Goal: Task Accomplishment & Management: Manage account settings

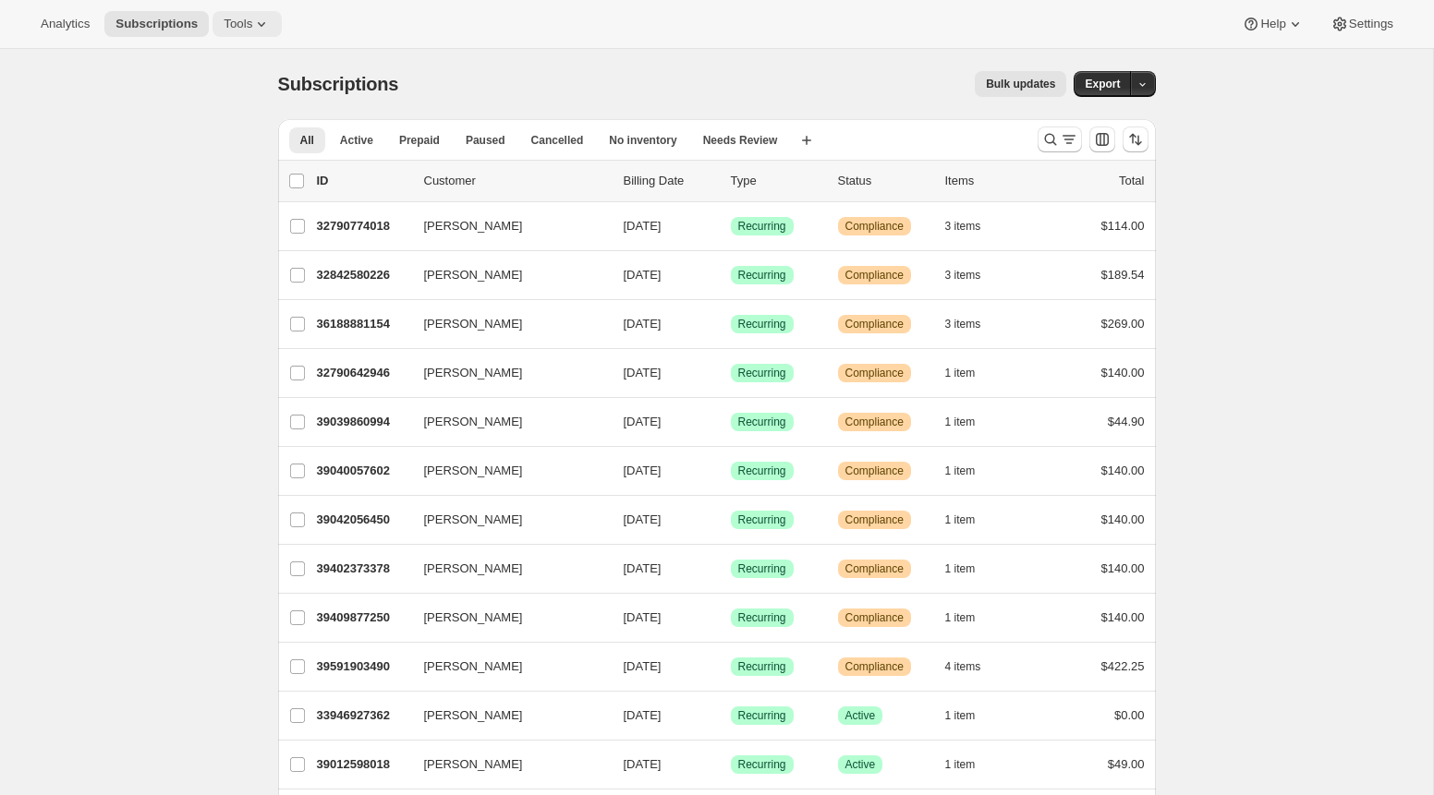
click at [280, 30] on button "Tools" at bounding box center [246, 24] width 69 height 26
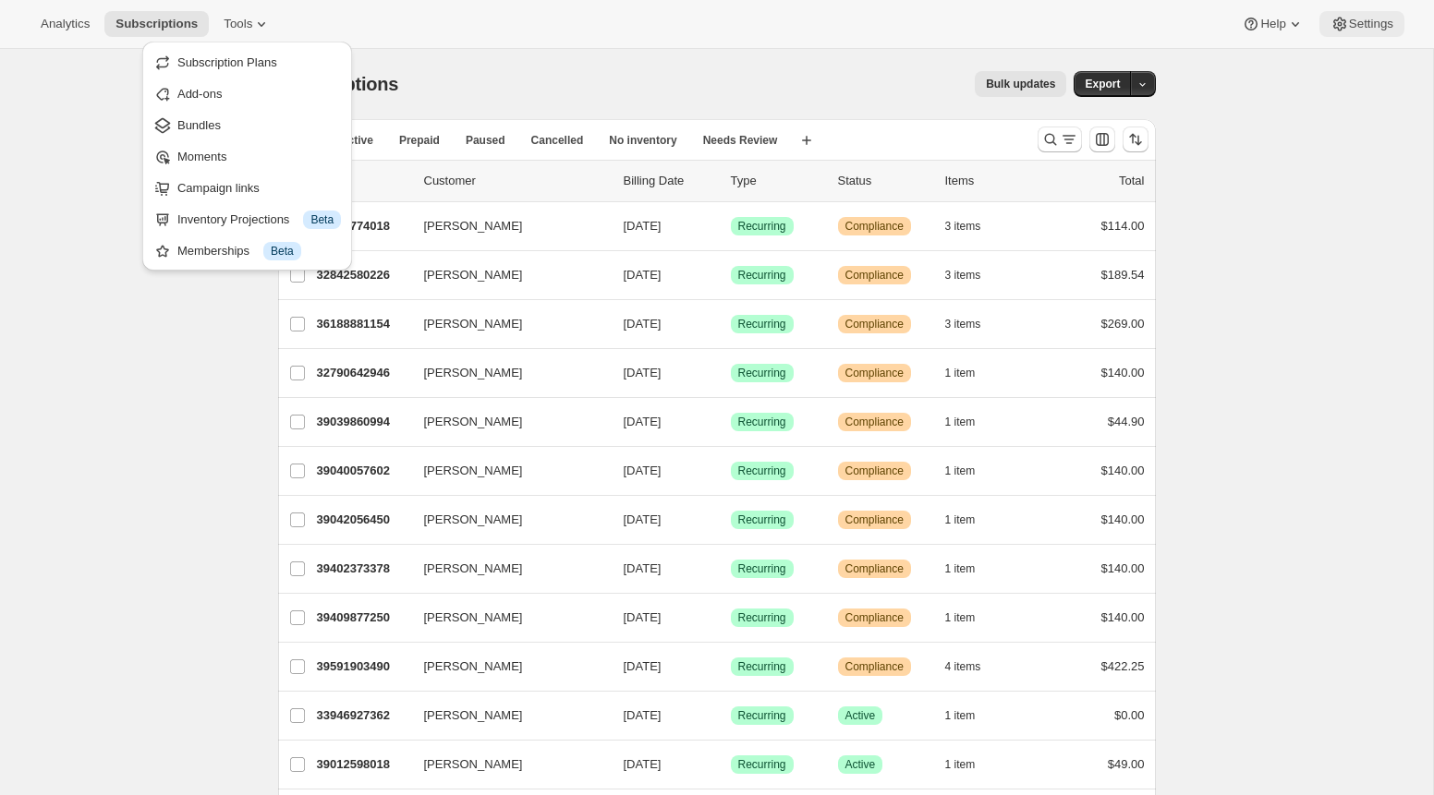
click at [1387, 31] on button "Settings" at bounding box center [1361, 24] width 85 height 26
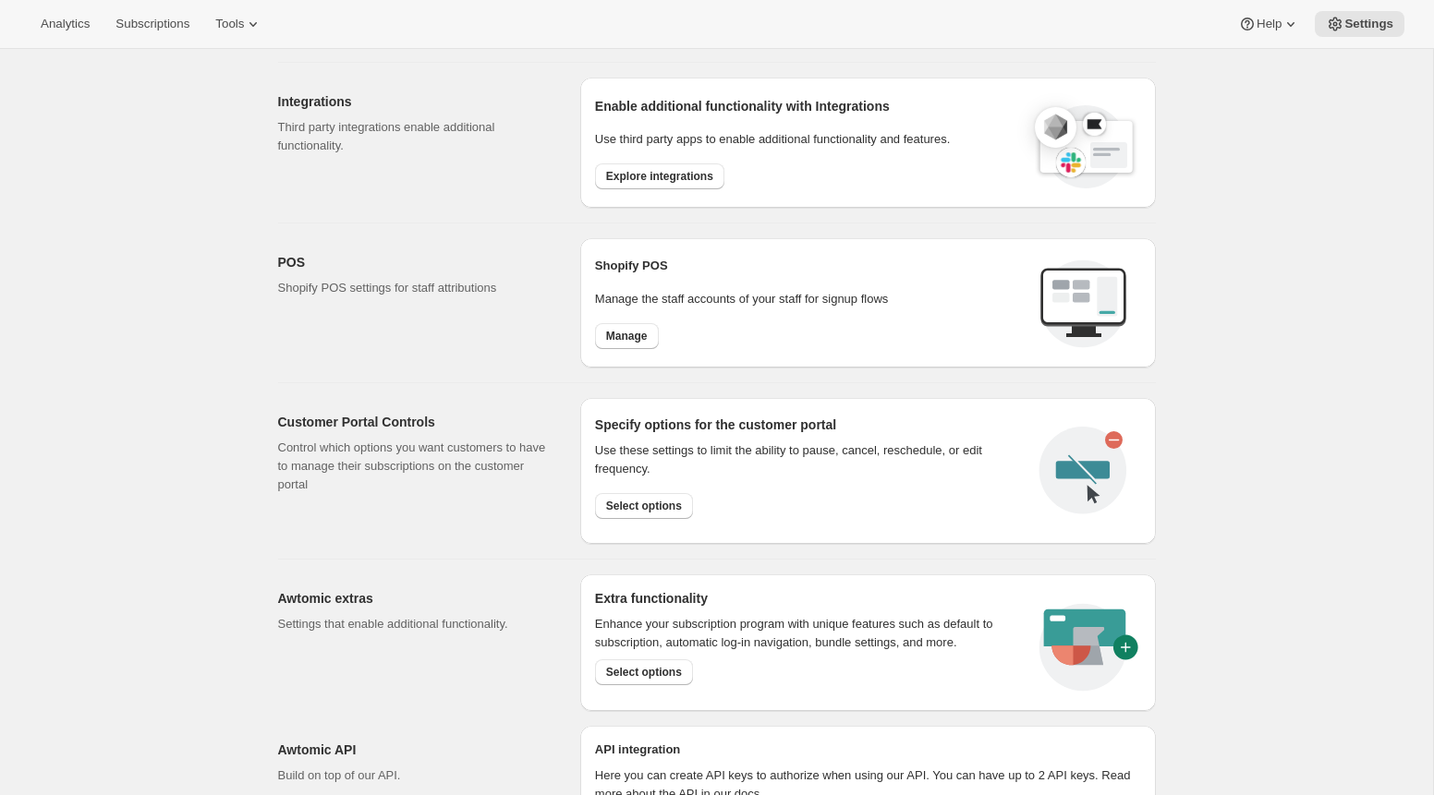
scroll to position [604, 0]
click at [641, 330] on span "Manage" at bounding box center [627, 335] width 42 height 15
